Goal: Check status

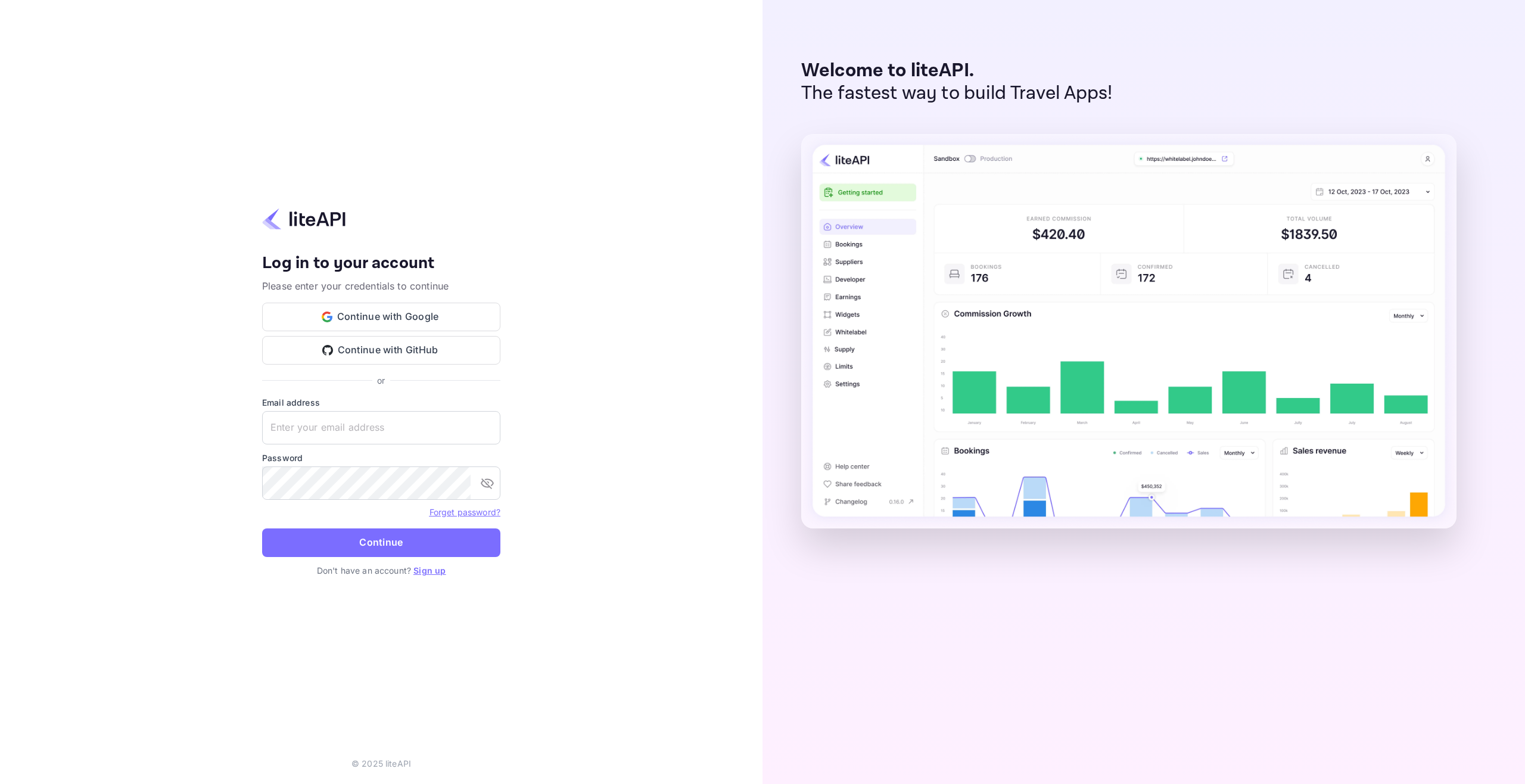
type input "[EMAIL_ADDRESS][DOMAIN_NAME]"
click at [406, 543] on button "Continue" at bounding box center [381, 543] width 238 height 29
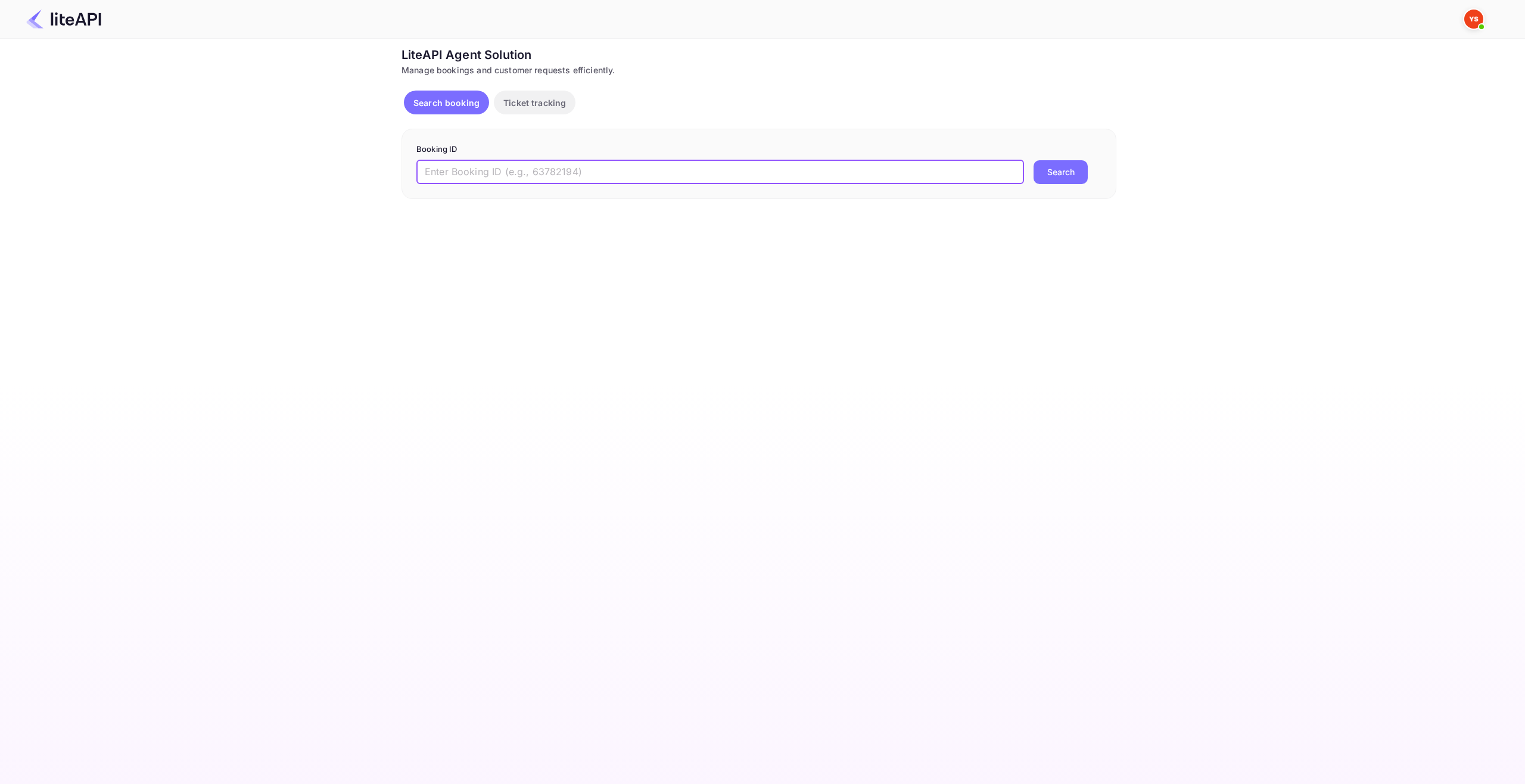
drag, startPoint x: 484, startPoint y: 178, endPoint x: 492, endPoint y: 178, distance: 8.0
click at [485, 178] on input "text" at bounding box center [720, 172] width 608 height 24
paste input "8839471"
type input "8839471"
click at [1051, 175] on button "Search" at bounding box center [1060, 172] width 54 height 24
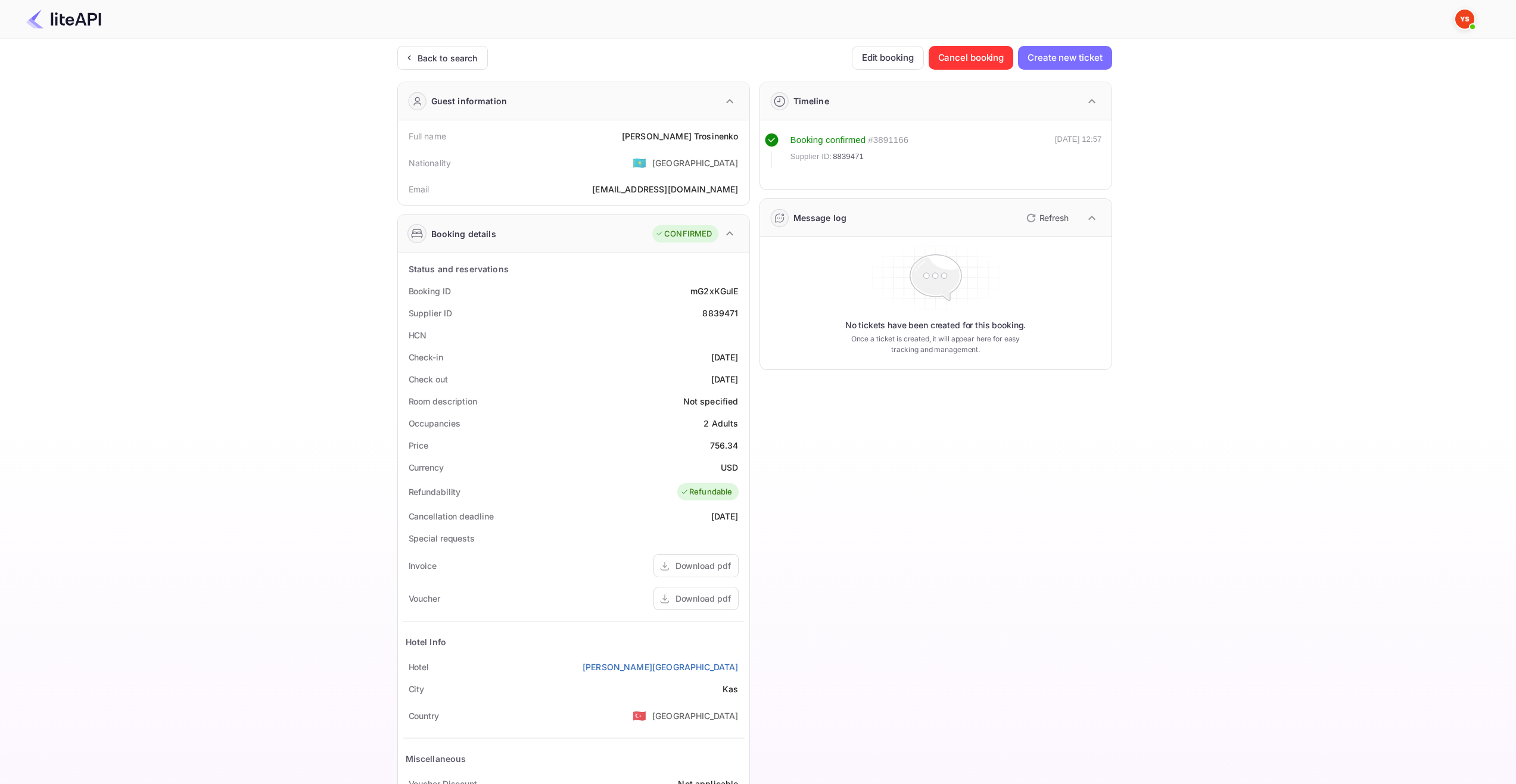
click at [910, 435] on div "Timeline Booking confirmed # 3891166 Supplier ID: 8839471 11 Aug 2025 12:57 Mes…" at bounding box center [931, 462] width 362 height 780
drag, startPoint x: 672, startPoint y: 144, endPoint x: 739, endPoint y: 137, distance: 67.4
click at [739, 137] on div "Full name Ivan Trosinenko" at bounding box center [574, 136] width 342 height 22
copy div "Ivan Trosinenko"
drag, startPoint x: 689, startPoint y: 362, endPoint x: 742, endPoint y: 363, distance: 53.0
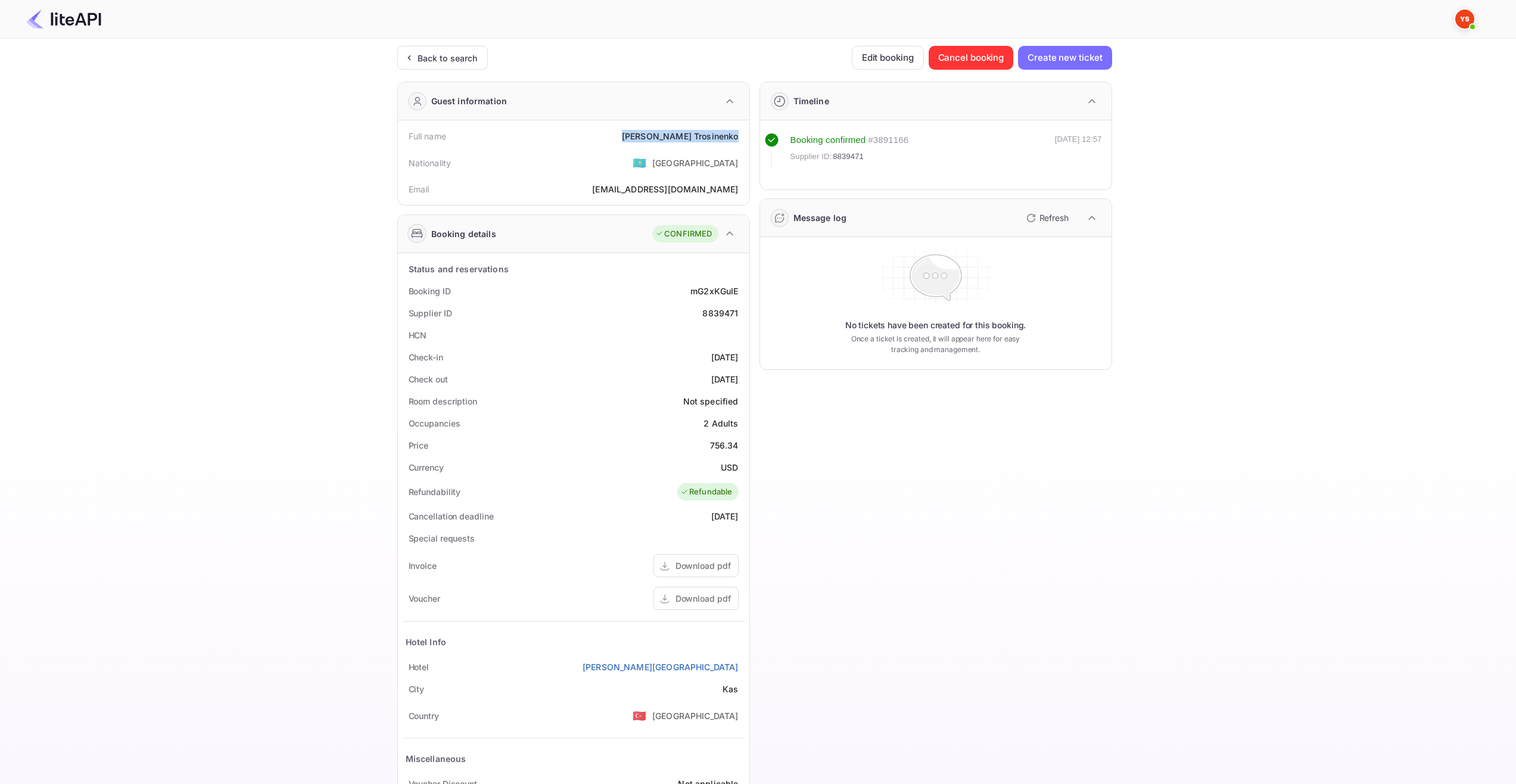
click at [742, 363] on div "Check-in 2025-08-19" at bounding box center [574, 357] width 342 height 22
copy div "2025-08-19"
drag, startPoint x: 686, startPoint y: 381, endPoint x: 747, endPoint y: 383, distance: 61.0
click at [747, 383] on div "Status and reservations Booking ID mG2xKGuIE Supplier ID 8839471 HCN Check-in 2…" at bounding box center [574, 548] width 352 height 590
copy div "2025-08-26"
